Goal: Task Accomplishment & Management: Manage account settings

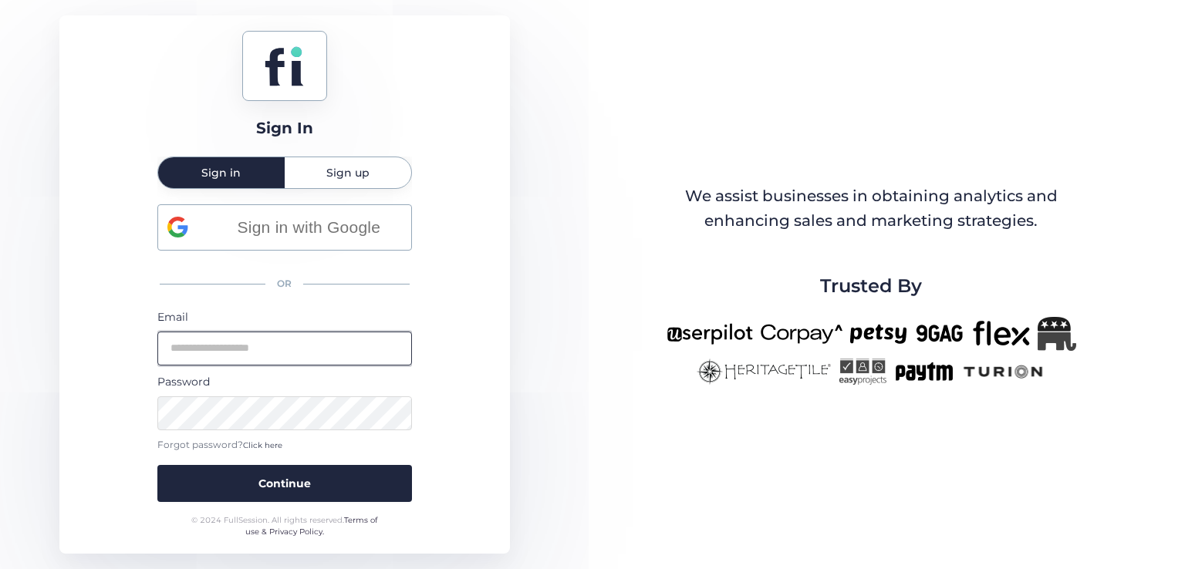
click at [287, 350] on input "email" at bounding box center [284, 349] width 255 height 34
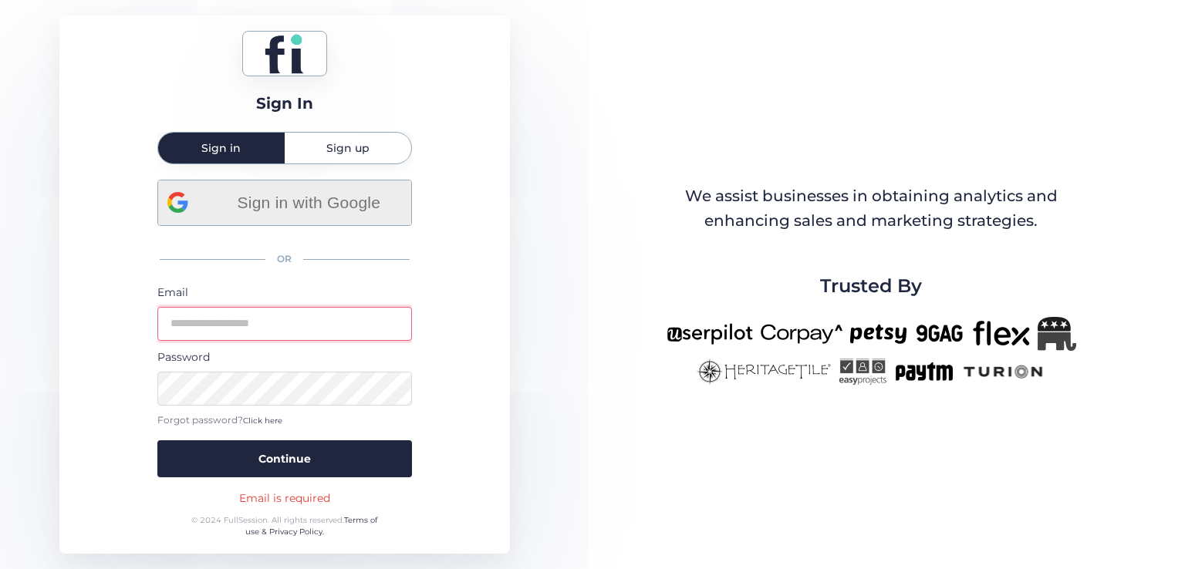
click at [296, 233] on div "Sign in with Google OR Email Password Forgot password? Click here Continue" at bounding box center [284, 329] width 255 height 298
click at [301, 201] on span "Sign in with Google" at bounding box center [309, 202] width 186 height 25
